Goal: Task Accomplishment & Management: Use online tool/utility

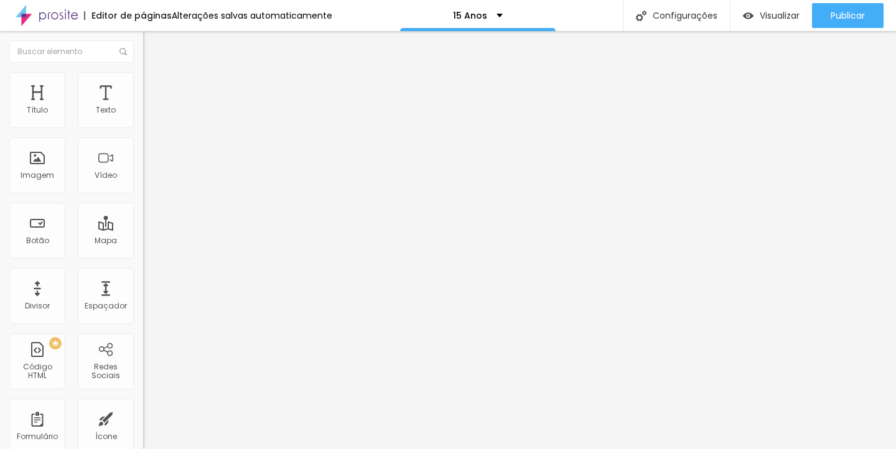
click at [143, 77] on img at bounding box center [148, 77] width 11 height 11
click at [154, 73] on span "Estilo" at bounding box center [163, 68] width 19 height 11
type input "14"
type input "15"
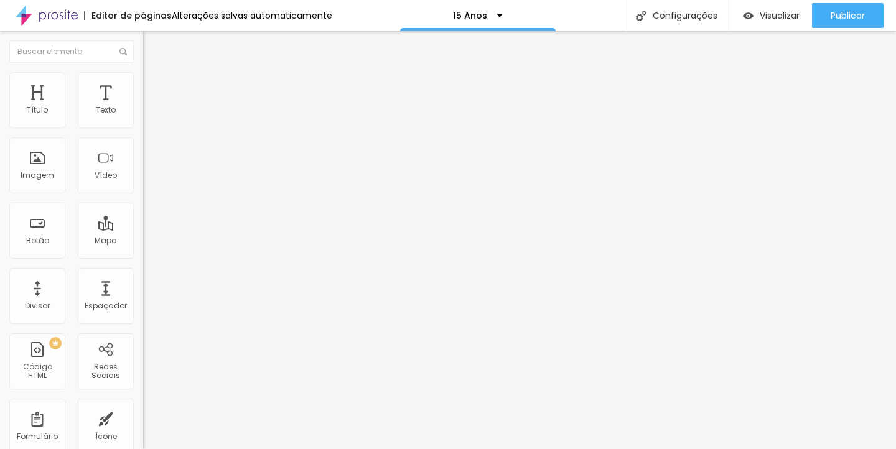
type input "15"
drag, startPoint x: 45, startPoint y: 126, endPoint x: 52, endPoint y: 126, distance: 7.5
type input "15"
click at [143, 229] on input "range" at bounding box center [183, 234] width 80 height 10
click at [143, 72] on li "Avançado" at bounding box center [214, 78] width 143 height 12
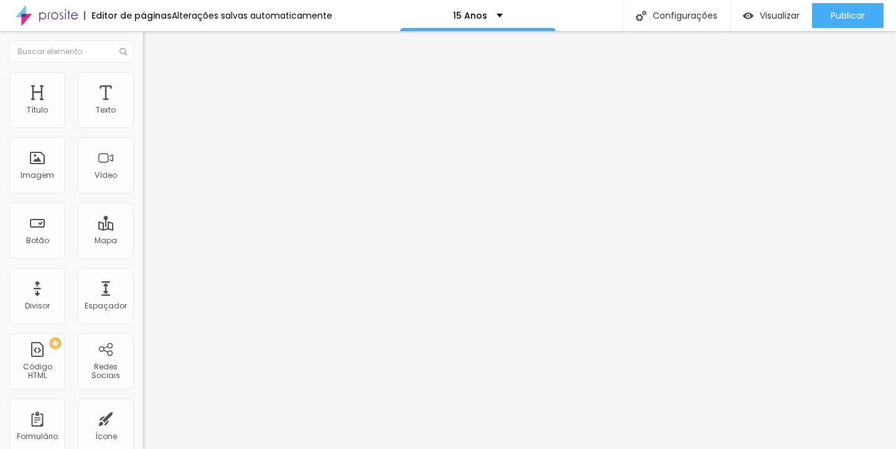
click at [154, 73] on span "Estilo" at bounding box center [163, 68] width 19 height 11
click at [154, 86] on span "Avançado" at bounding box center [174, 80] width 41 height 11
click at [143, 71] on img at bounding box center [148, 65] width 11 height 11
type input "16"
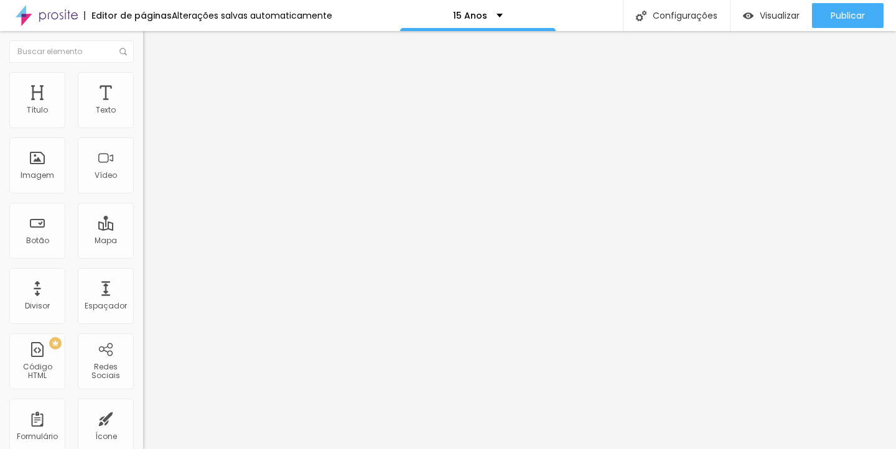
type input "17"
type input "18"
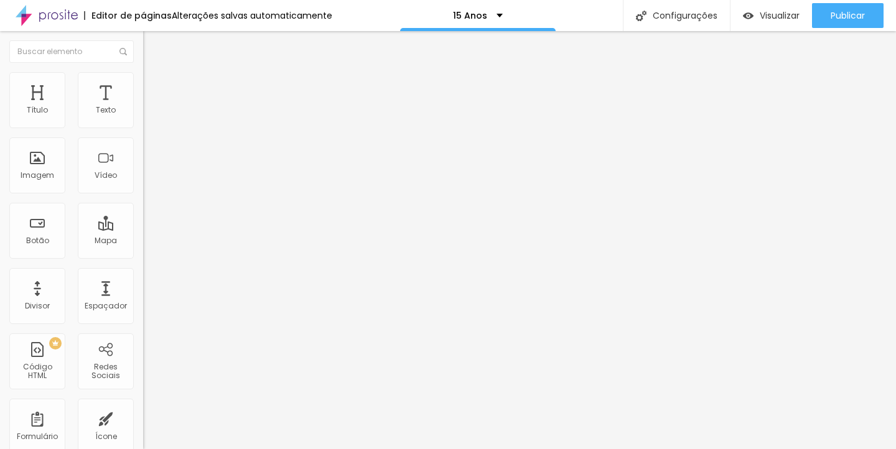
click at [143, 229] on input "range" at bounding box center [183, 234] width 80 height 10
click at [143, 82] on li "Estilo" at bounding box center [214, 78] width 143 height 12
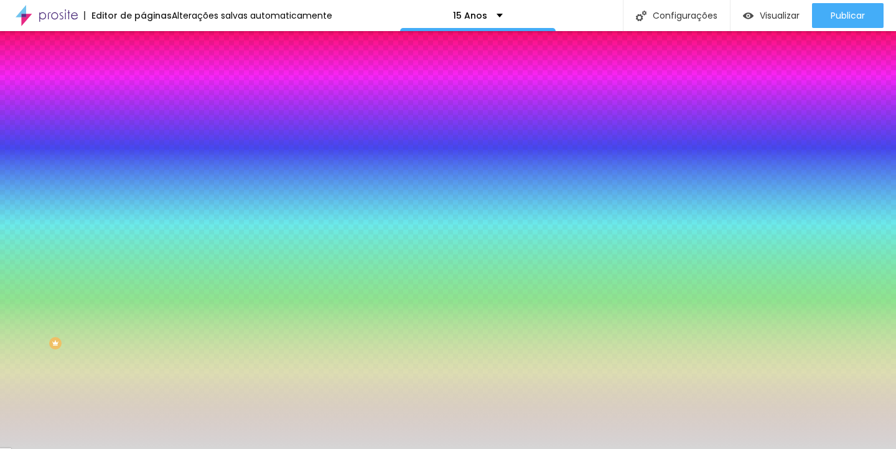
click at [143, 85] on li "Avançado" at bounding box center [214, 91] width 143 height 12
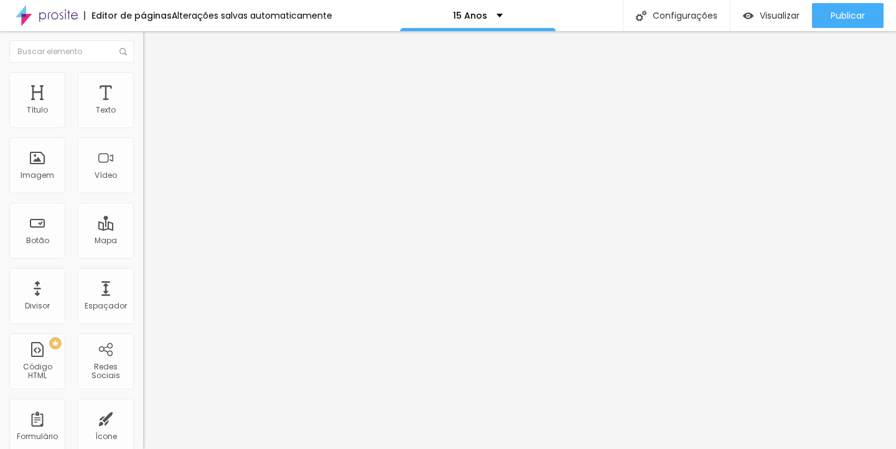
type input "15"
type input "10"
type input "5"
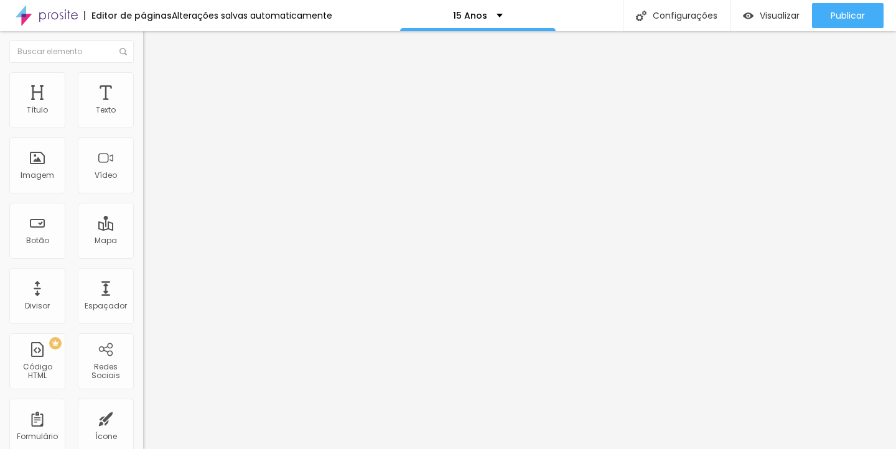
type input "5"
type input "0"
drag, startPoint x: 47, startPoint y: 121, endPoint x: 19, endPoint y: 123, distance: 28.7
click at [143, 123] on div "0 px Espaçamento Interno" at bounding box center [214, 185] width 143 height 176
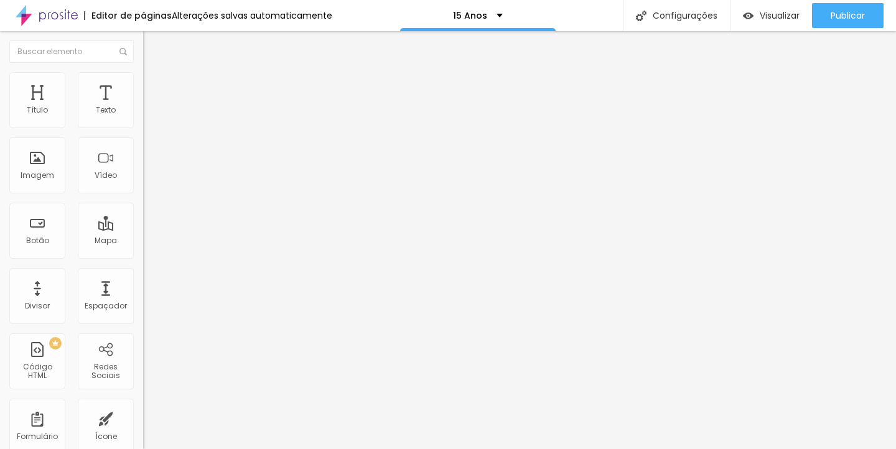
type input "5"
type input "10"
type input "15"
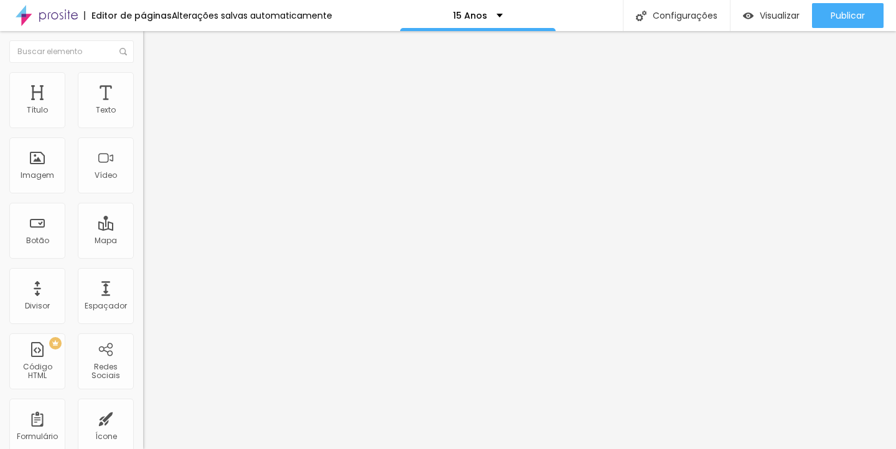
type input "15"
type input "10"
drag, startPoint x: 27, startPoint y: 125, endPoint x: 39, endPoint y: 126, distance: 11.2
type input "10"
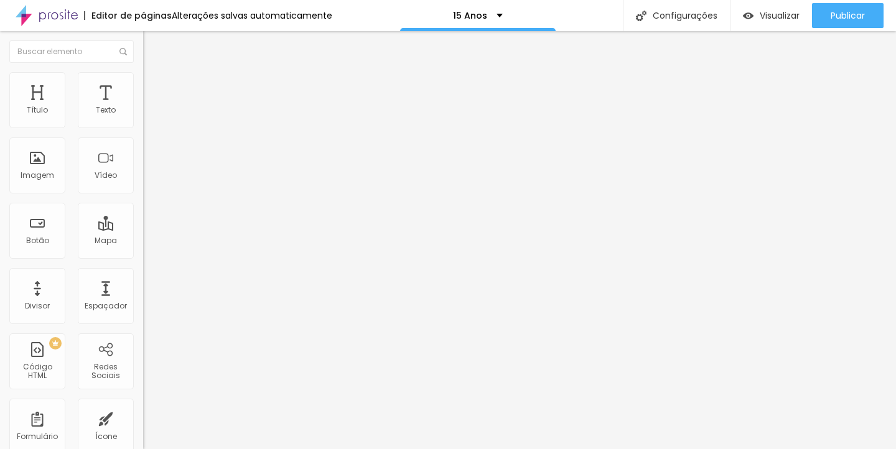
click at [143, 241] on input "range" at bounding box center [183, 246] width 80 height 10
click at [143, 83] on li "Avançado" at bounding box center [214, 78] width 143 height 12
type input "4"
type input "0"
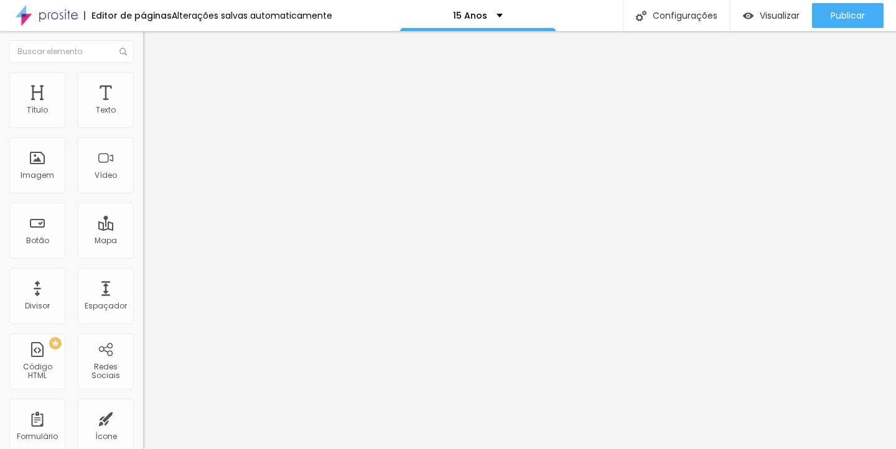
type input "0"
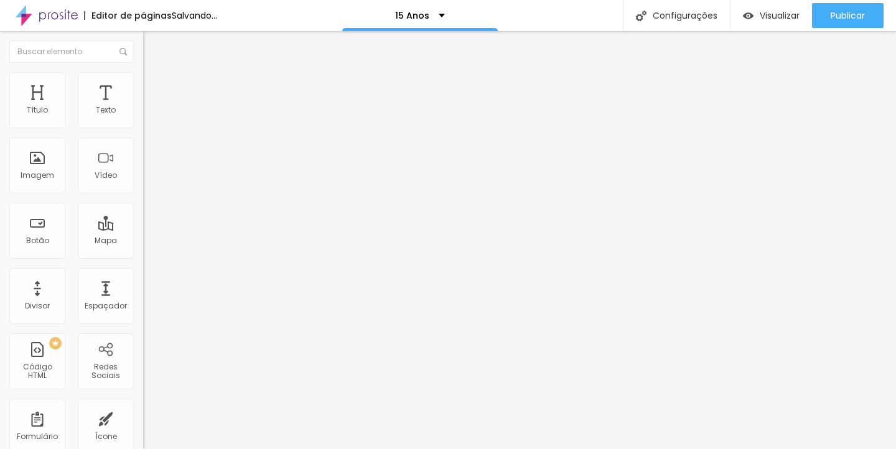
drag, startPoint x: 37, startPoint y: 124, endPoint x: 0, endPoint y: 123, distance: 36.7
type input "0"
click at [143, 123] on div "0 Espaço de cima 10 Espaço de baixo ID Html Classes Html Visível nos dispositiv…" at bounding box center [214, 346] width 143 height 523
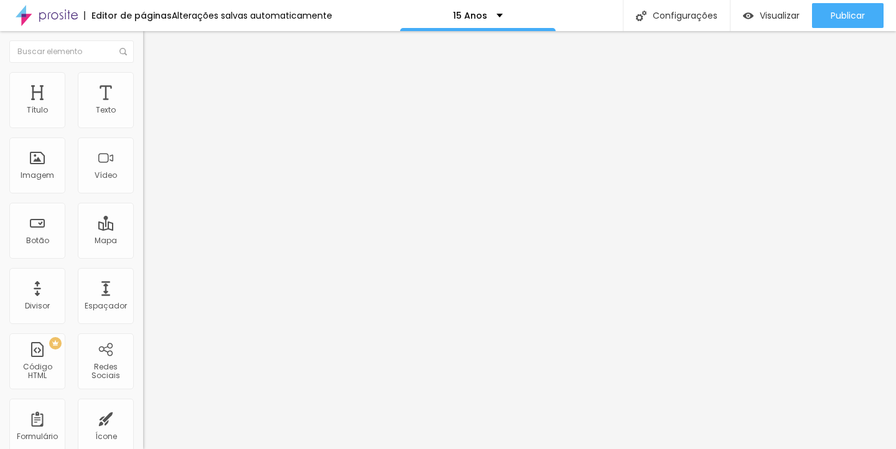
type input "12"
type input "11"
type input "0"
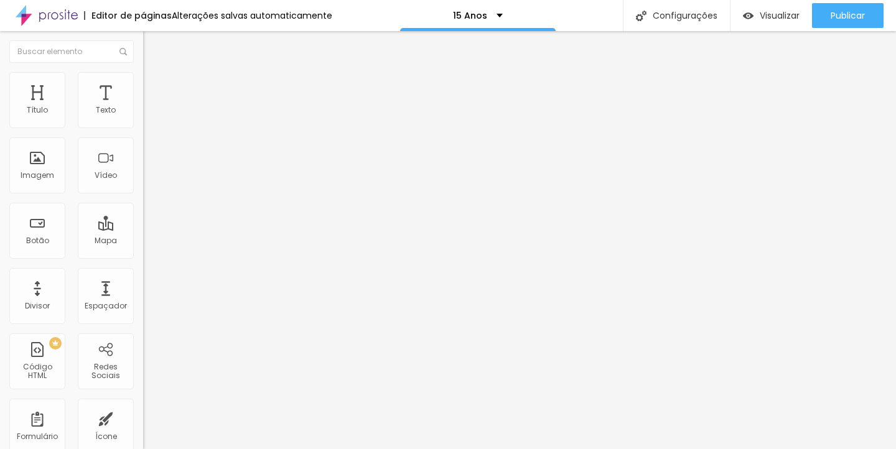
type input "0"
drag, startPoint x: 39, startPoint y: 151, endPoint x: 0, endPoint y: 148, distance: 38.7
type input "0"
click at [143, 148] on div "0 Espaço de cima 0 Espaço de baixo ID Html Classes Html Visível nos dispositivo…" at bounding box center [214, 346] width 143 height 523
click at [143, 81] on li "Avançado" at bounding box center [214, 78] width 143 height 12
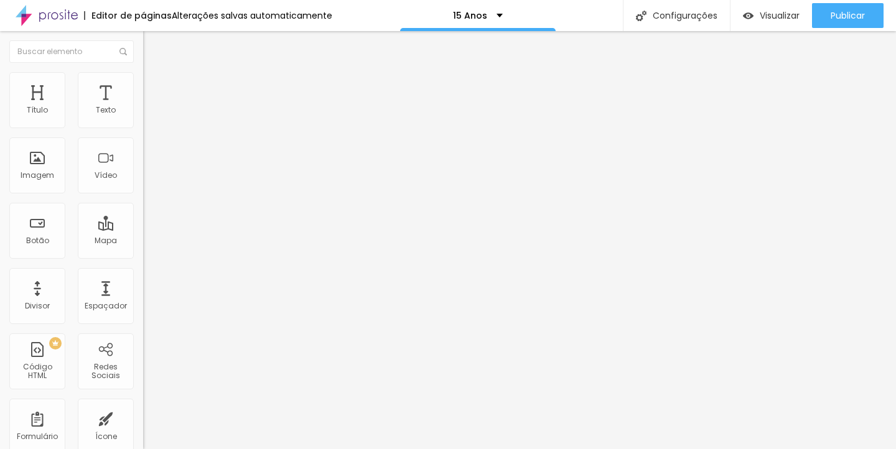
type input "6"
type input "5"
type input "0"
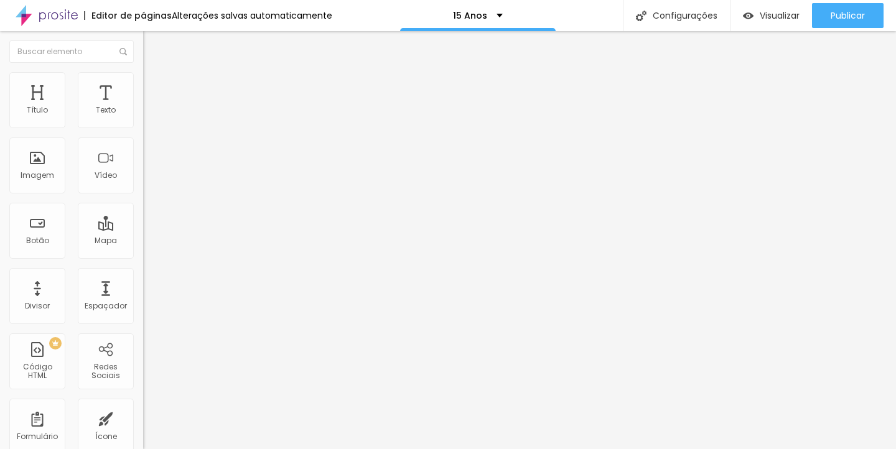
type input "0"
drag, startPoint x: 34, startPoint y: 126, endPoint x: 0, endPoint y: 126, distance: 33.6
type input "0"
click at [143, 126] on div "0 Espaço de cima 10 Espaço de baixo ID Html Classes Html Visível nos dispositiv…" at bounding box center [214, 346] width 143 height 523
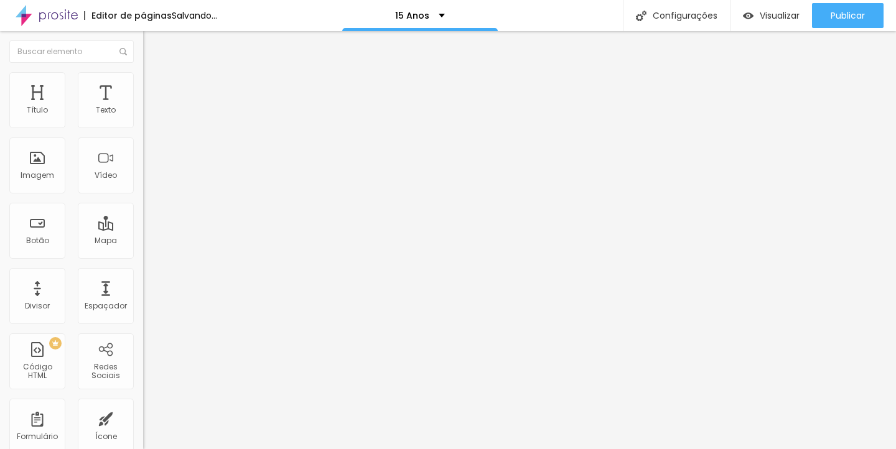
type input "3"
type input "2"
type input "0"
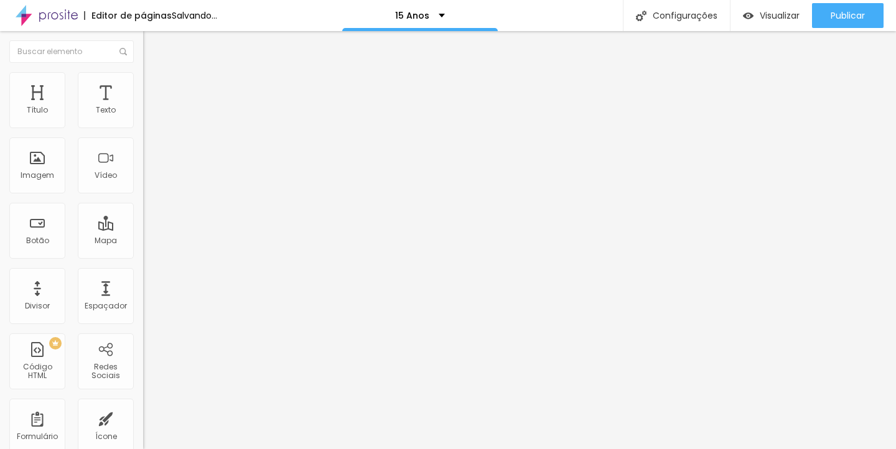
type input "0"
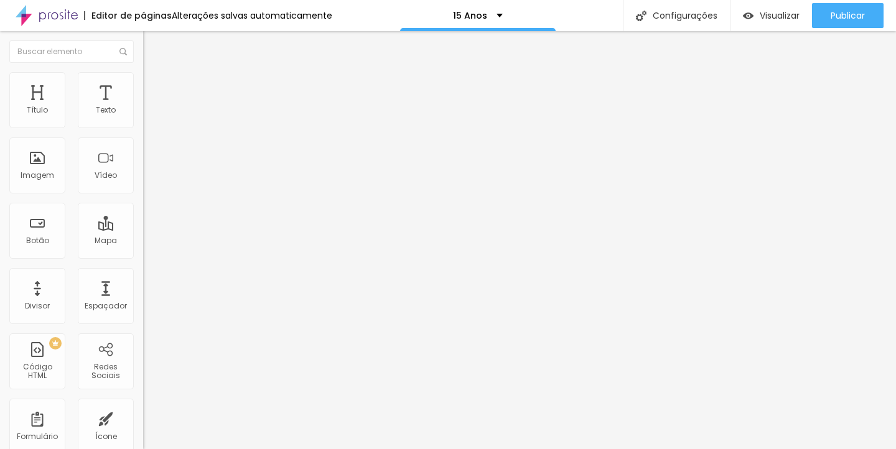
drag, startPoint x: 32, startPoint y: 150, endPoint x: 0, endPoint y: 146, distance: 32.0
type input "0"
click at [143, 146] on div "0 Espaço de cima 0 Espaço de baixo ID Html Classes Html Visível nos dispositivo…" at bounding box center [214, 346] width 143 height 523
type input "24"
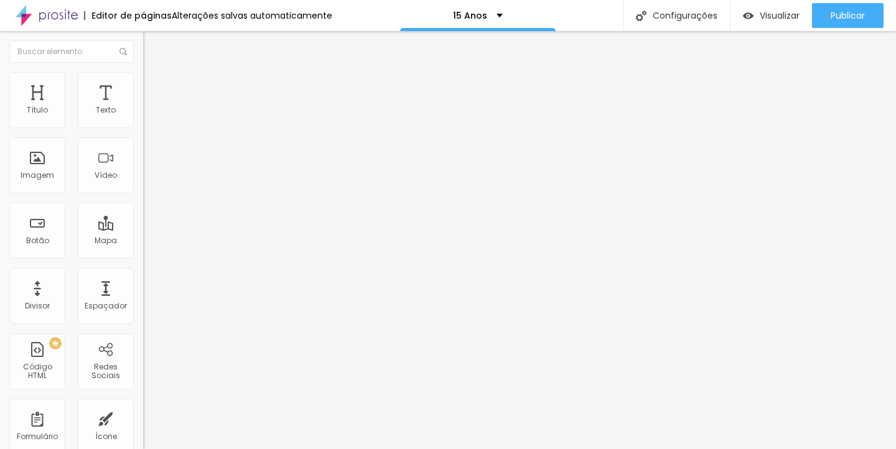
click at [143, 229] on input "range" at bounding box center [183, 234] width 80 height 10
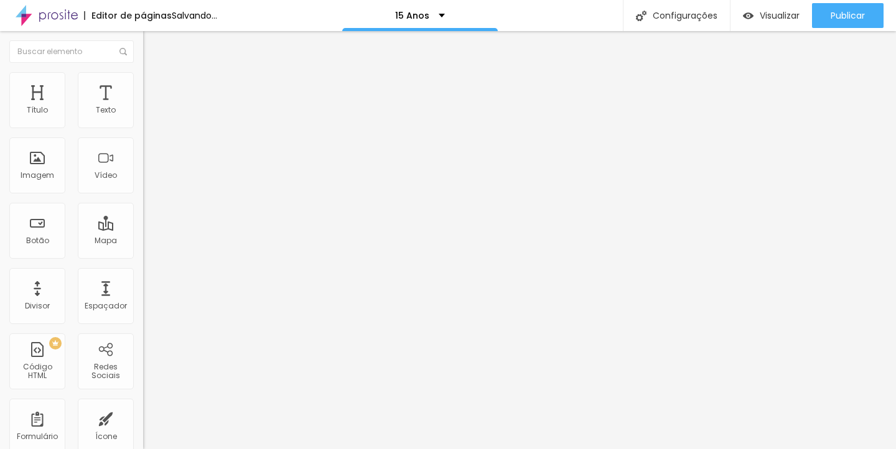
type input "26"
click at [143, 229] on input "range" at bounding box center [183, 234] width 80 height 10
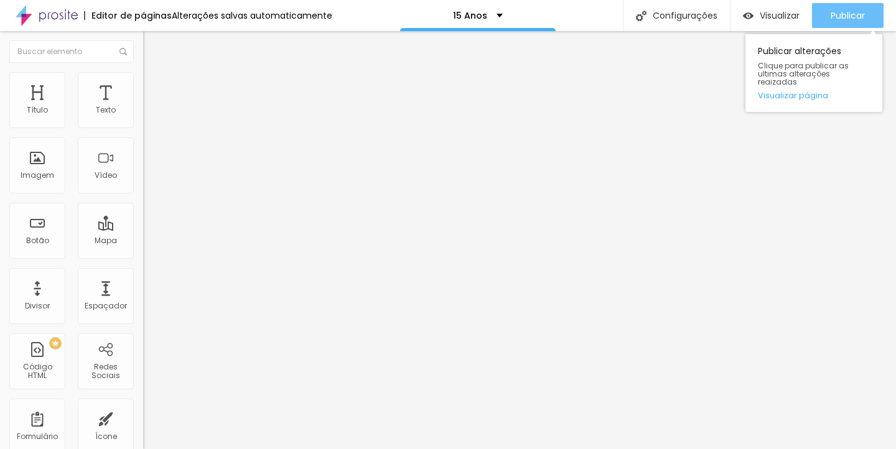
click at [829, 7] on button "Publicar" at bounding box center [848, 15] width 72 height 25
